Goal: Task Accomplishment & Management: Manage account settings

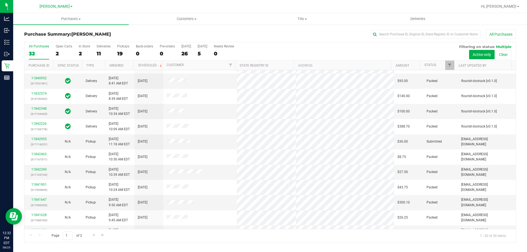
scroll to position [82, 0]
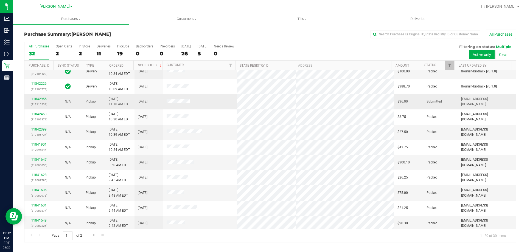
click at [43, 99] on link "11842955" at bounding box center [38, 99] width 15 height 4
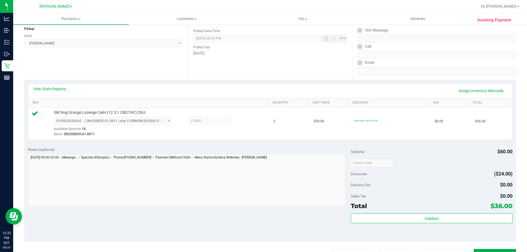
scroll to position [66, 0]
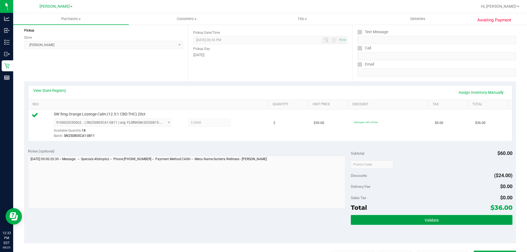
click at [444, 222] on button "Validate" at bounding box center [431, 220] width 161 height 10
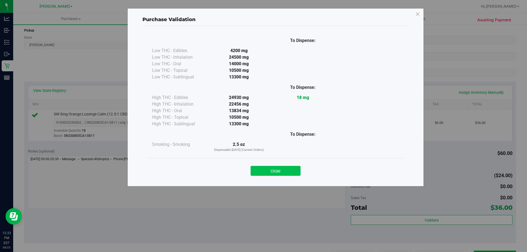
click at [291, 171] on button "Close" at bounding box center [276, 171] width 50 height 10
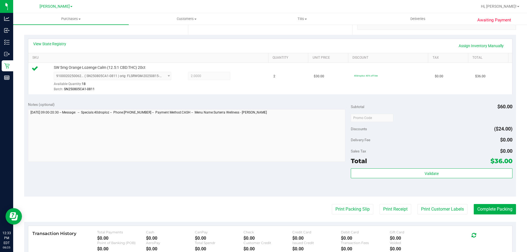
scroll to position [135, 0]
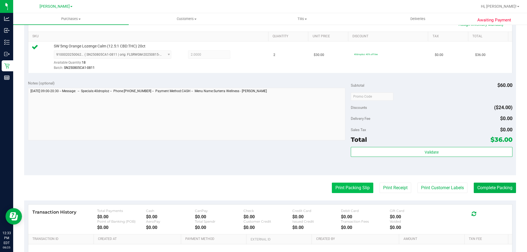
click at [360, 189] on button "Print Packing Slip" at bounding box center [352, 188] width 41 height 10
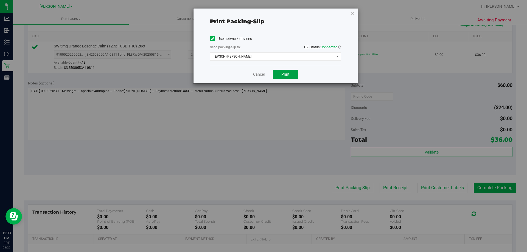
click at [290, 74] on button "Print" at bounding box center [285, 74] width 25 height 9
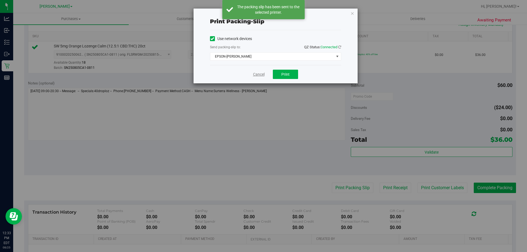
click at [258, 75] on link "Cancel" at bounding box center [259, 75] width 12 height 6
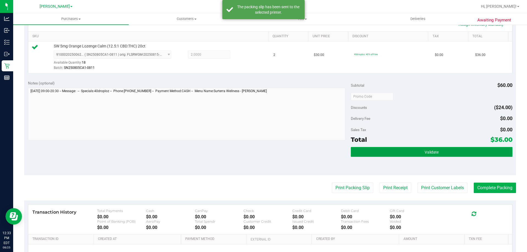
click at [459, 148] on button "Validate" at bounding box center [431, 152] width 161 height 10
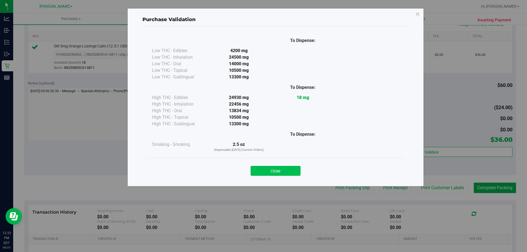
click at [291, 173] on button "Close" at bounding box center [276, 171] width 50 height 10
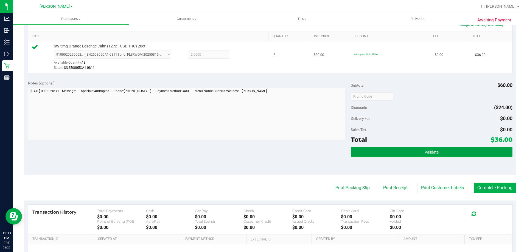
click at [430, 150] on span "Validate" at bounding box center [432, 152] width 14 height 4
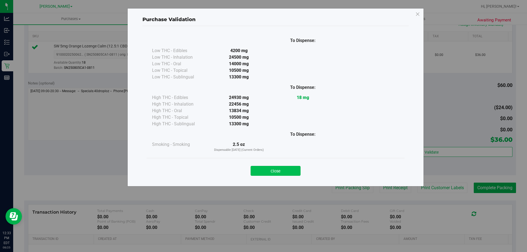
click at [293, 175] on button "Close" at bounding box center [276, 171] width 50 height 10
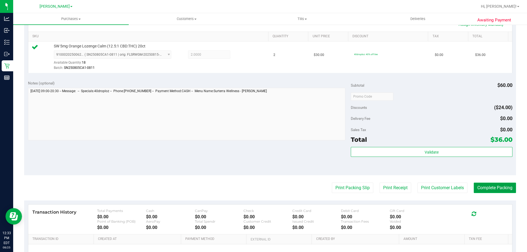
click at [483, 192] on button "Complete Packing" at bounding box center [495, 188] width 42 height 10
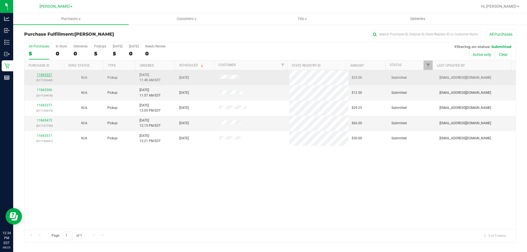
click at [45, 75] on link "11843227" at bounding box center [44, 75] width 15 height 4
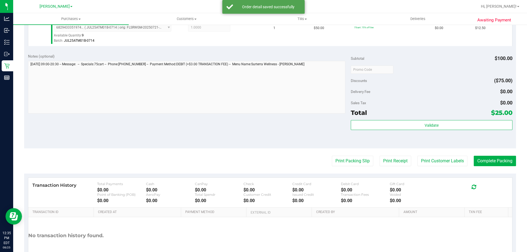
scroll to position [194, 0]
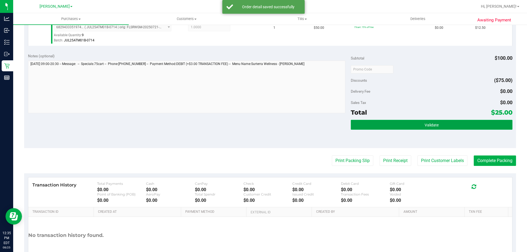
click at [459, 120] on button "Validate" at bounding box center [431, 125] width 161 height 10
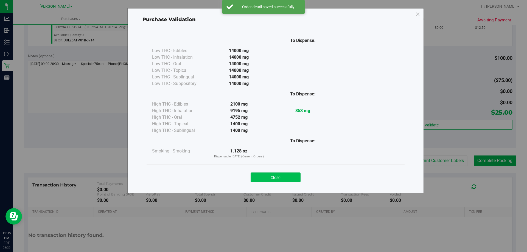
click at [291, 175] on button "Close" at bounding box center [276, 178] width 50 height 10
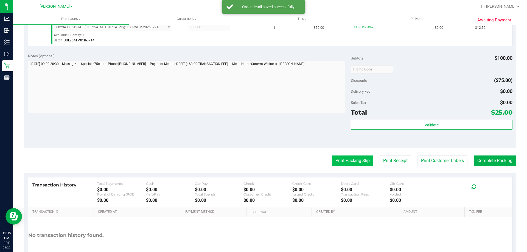
click at [361, 165] on button "Print Packing Slip" at bounding box center [352, 161] width 41 height 10
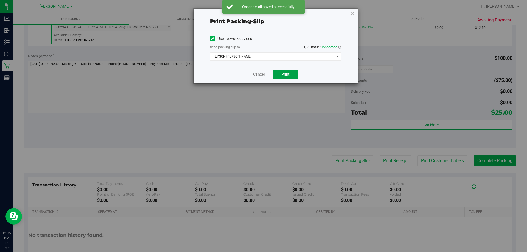
click at [288, 76] on span "Print" at bounding box center [286, 74] width 8 height 4
click at [259, 73] on link "Cancel" at bounding box center [259, 75] width 12 height 6
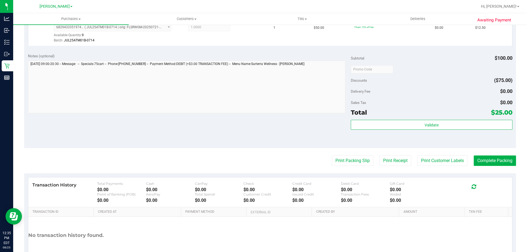
click at [453, 138] on div "Validate" at bounding box center [431, 132] width 161 height 25
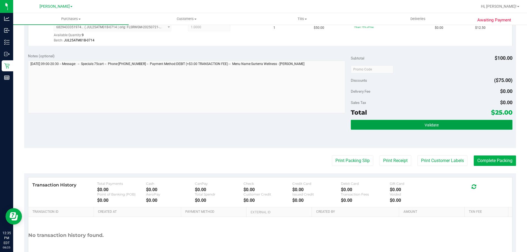
click at [460, 124] on button "Validate" at bounding box center [431, 125] width 161 height 10
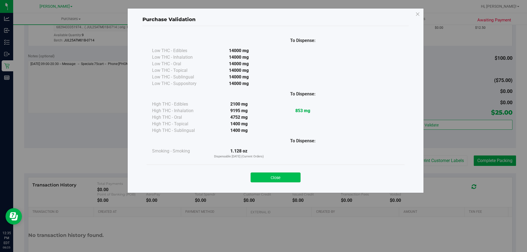
click at [283, 178] on button "Close" at bounding box center [276, 178] width 50 height 10
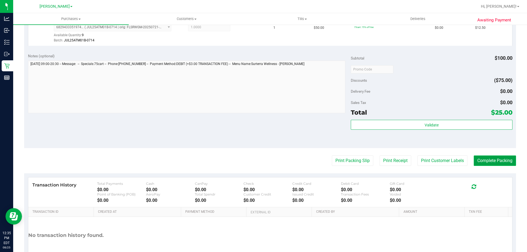
click at [494, 157] on button "Complete Packing" at bounding box center [495, 161] width 42 height 10
